Goal: Check status: Check status

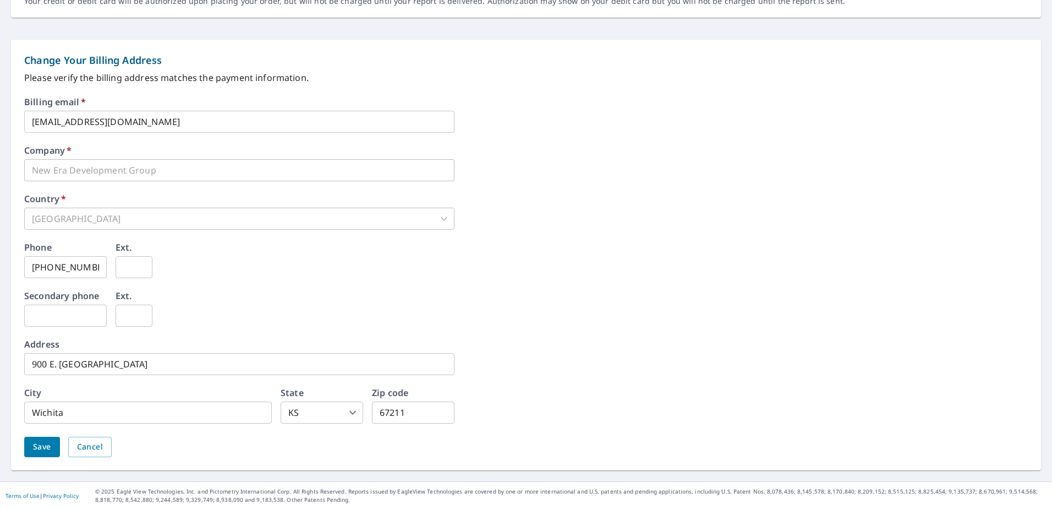
scroll to position [415, 0]
click at [35, 443] on span "Save" at bounding box center [42, 446] width 18 height 14
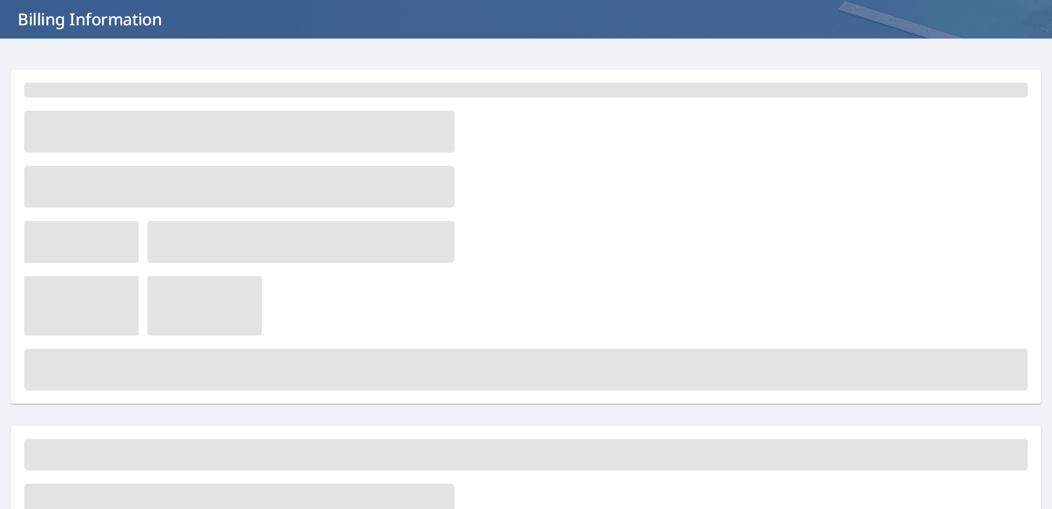
scroll to position [0, 0]
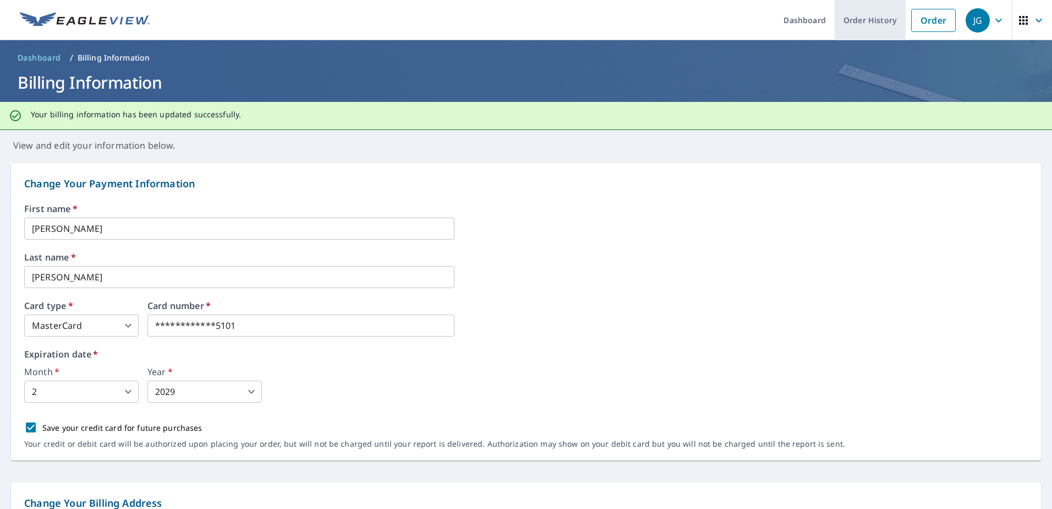
click at [859, 20] on link "Order History" at bounding box center [870, 20] width 71 height 40
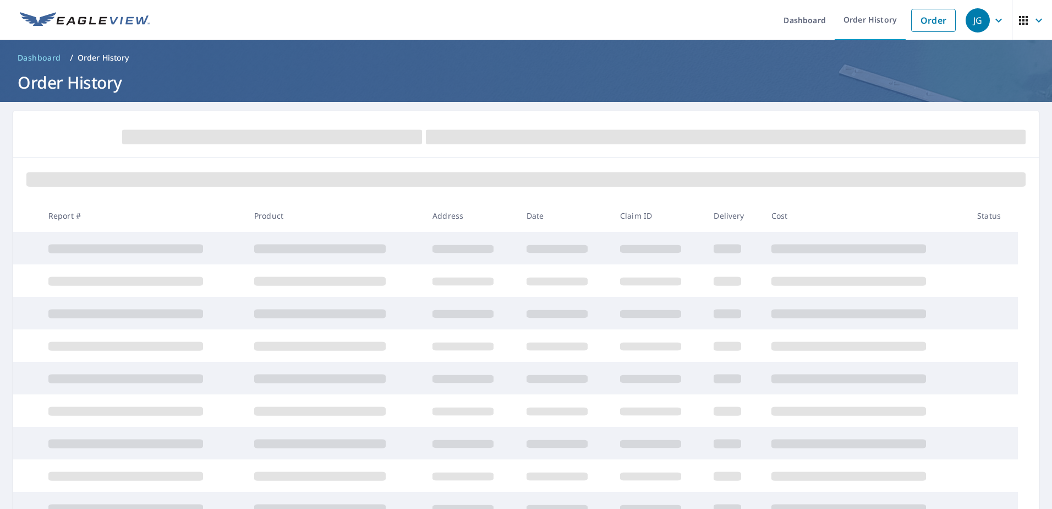
click at [49, 61] on span "Dashboard" at bounding box center [39, 57] width 43 height 11
click at [800, 20] on link "Dashboard" at bounding box center [805, 20] width 60 height 40
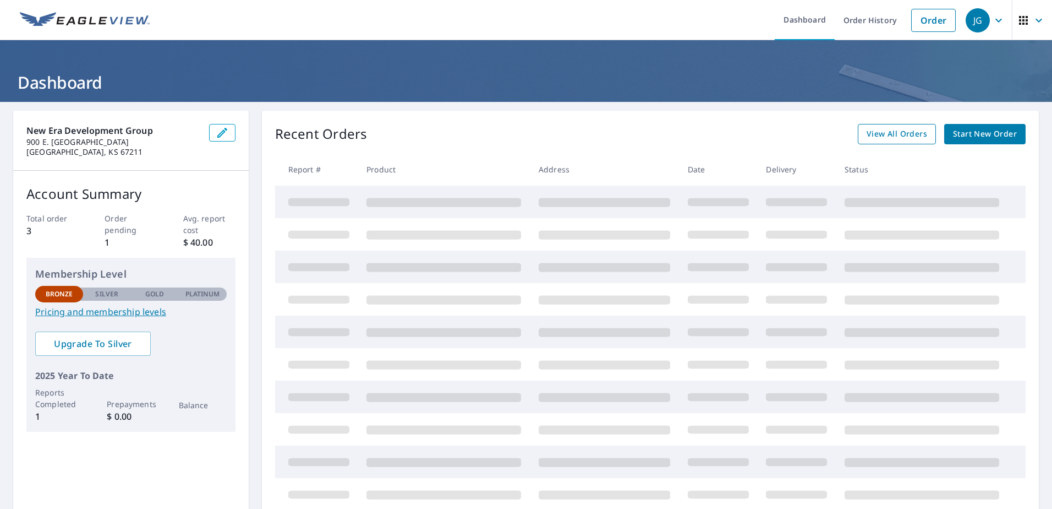
click at [879, 136] on span "View All Orders" at bounding box center [897, 134] width 61 height 14
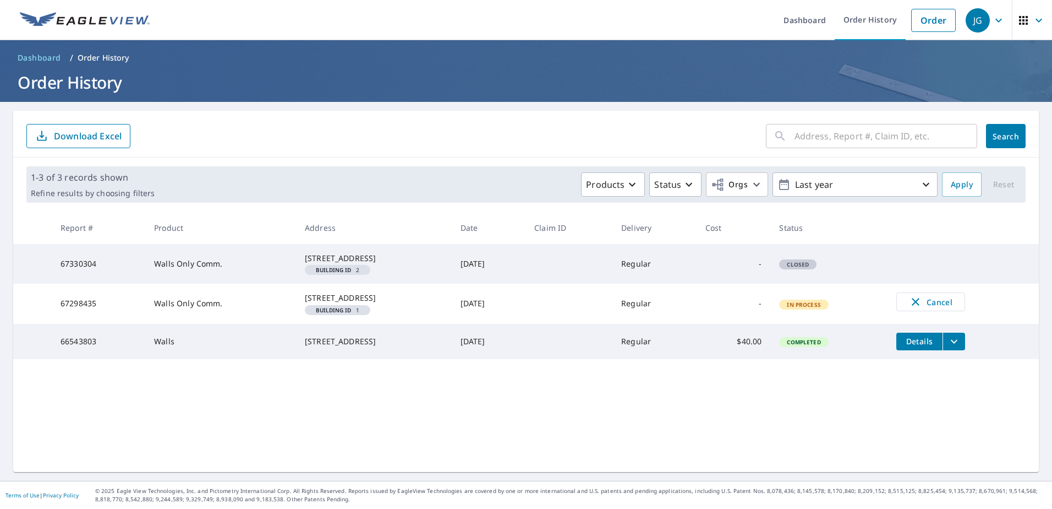
click at [807, 308] on span "In Process" at bounding box center [804, 305] width 47 height 8
click at [667, 315] on td "Regular" at bounding box center [655, 303] width 84 height 40
click at [497, 321] on td "[DATE]" at bounding box center [489, 303] width 74 height 40
click at [822, 308] on span "In Process" at bounding box center [804, 305] width 47 height 8
click at [34, 50] on link "Dashboard" at bounding box center [39, 58] width 52 height 18
